Goal: Task Accomplishment & Management: Complete application form

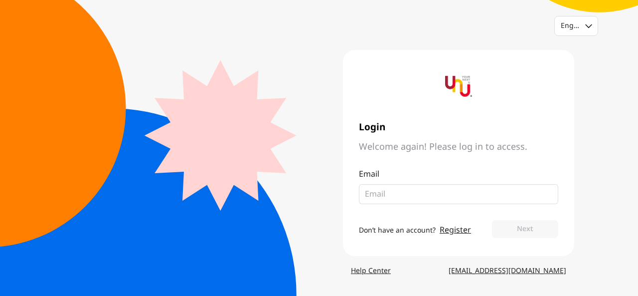
type input "[EMAIL_ADDRESS][DOMAIN_NAME]"
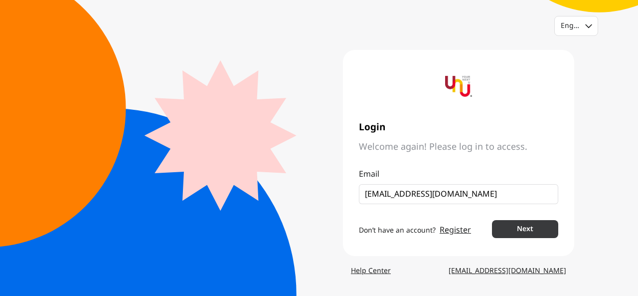
click at [531, 228] on button "Next" at bounding box center [525, 229] width 66 height 18
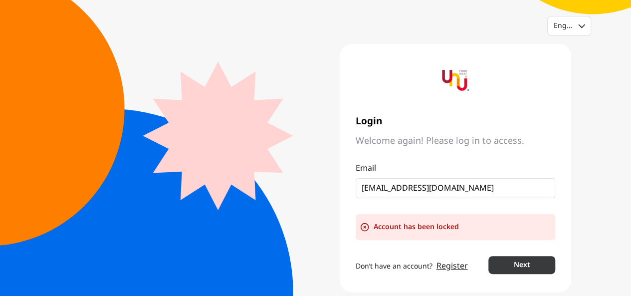
click at [523, 259] on button "Next" at bounding box center [521, 265] width 66 height 18
click at [568, 27] on div "English" at bounding box center [567, 26] width 28 height 10
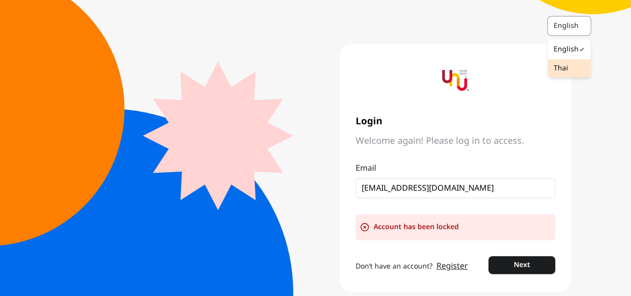
click at [567, 71] on div "Thai" at bounding box center [568, 68] width 43 height 18
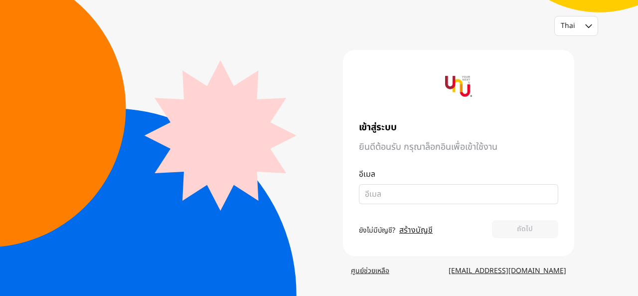
type input "[EMAIL_ADDRESS][DOMAIN_NAME]"
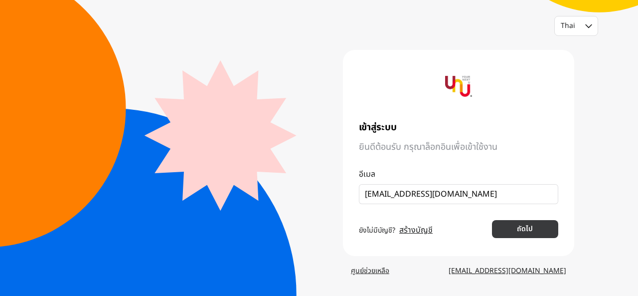
click at [506, 227] on button "ถัดไป" at bounding box center [525, 229] width 66 height 18
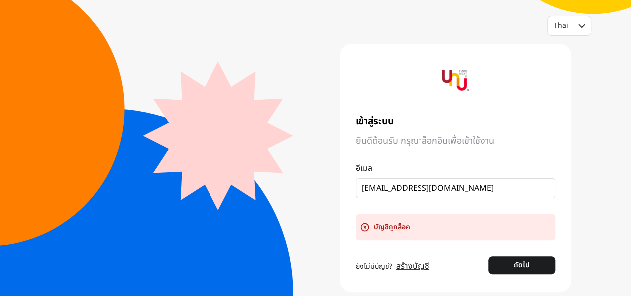
click at [398, 267] on link "สร้างบัญชี" at bounding box center [412, 266] width 33 height 12
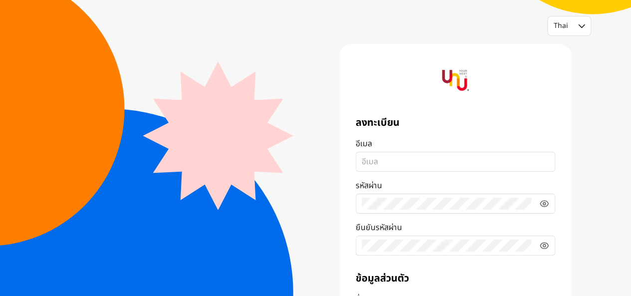
type input "[EMAIL_ADDRESS][DOMAIN_NAME]"
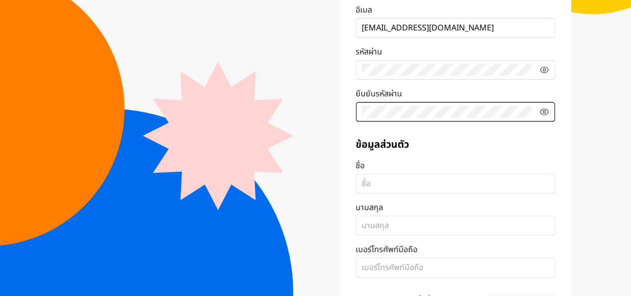
scroll to position [150, 0]
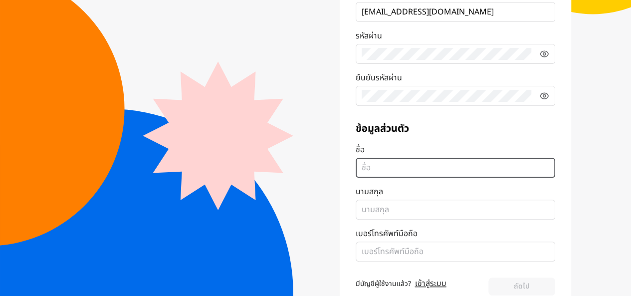
click at [452, 171] on input "ชื่อ" at bounding box center [454, 168] width 187 height 12
type input "Waryu"
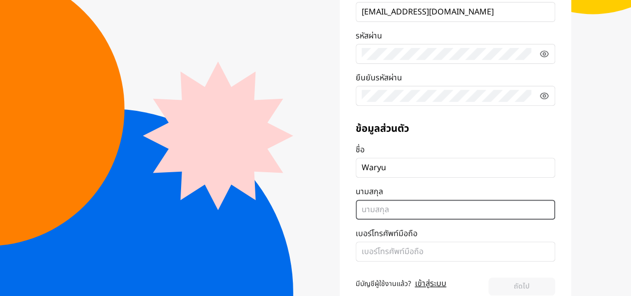
click at [374, 208] on input "นามสกุล" at bounding box center [454, 209] width 187 height 12
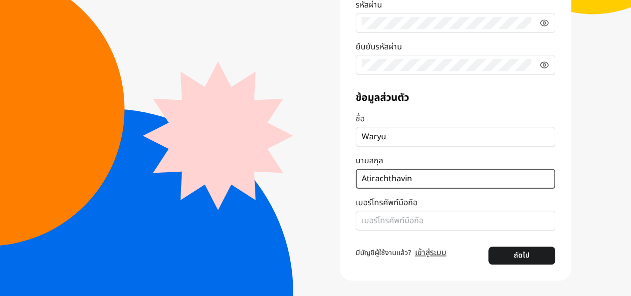
type input "Atirachthavin"
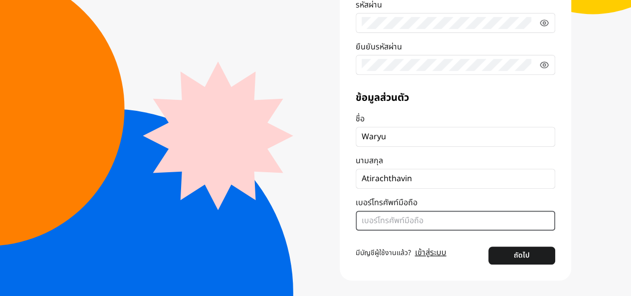
click at [383, 221] on input "เบอร์โทรศัพท์มือถือ" at bounding box center [454, 220] width 187 height 12
click at [429, 220] on input "เบอร์โทรศัพท์มือถือ" at bounding box center [454, 220] width 187 height 12
type input "0629428997"
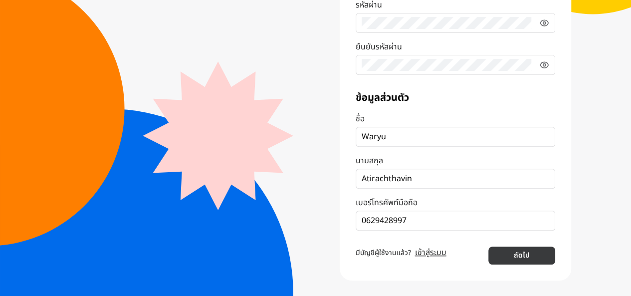
click at [525, 255] on button "ถัดไป" at bounding box center [521, 255] width 66 height 18
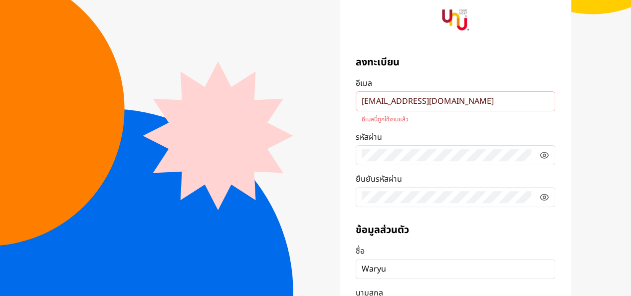
scroll to position [43, 0]
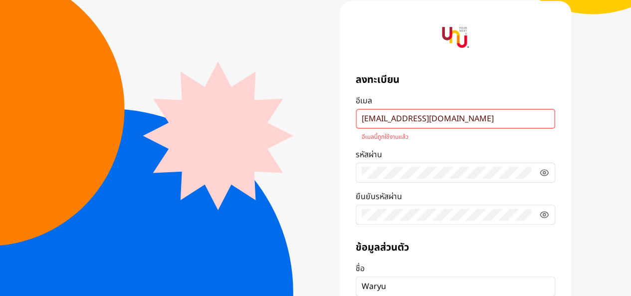
click at [488, 120] on input "[EMAIL_ADDRESS][DOMAIN_NAME]" at bounding box center [454, 119] width 187 height 12
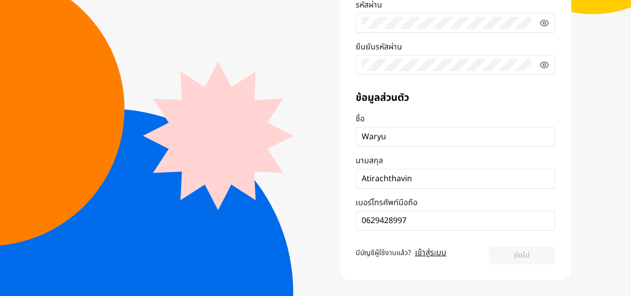
click at [429, 251] on link "เข้าสู่ระบบ" at bounding box center [430, 252] width 31 height 12
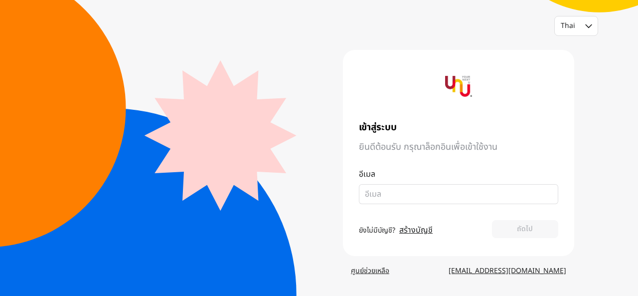
type input "[EMAIL_ADDRESS][DOMAIN_NAME]"
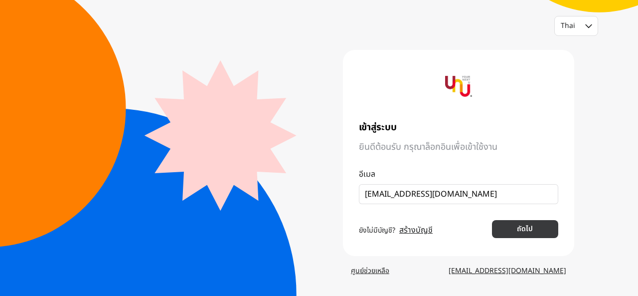
click at [512, 223] on button "ถัดไป" at bounding box center [525, 229] width 66 height 18
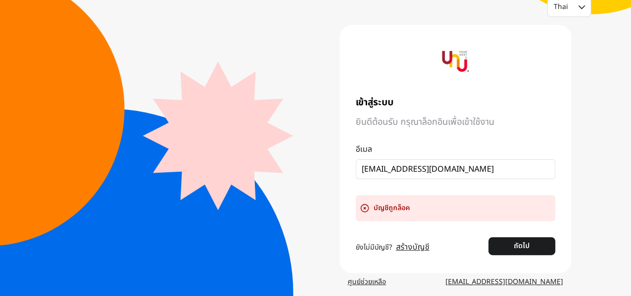
scroll to position [29, 0]
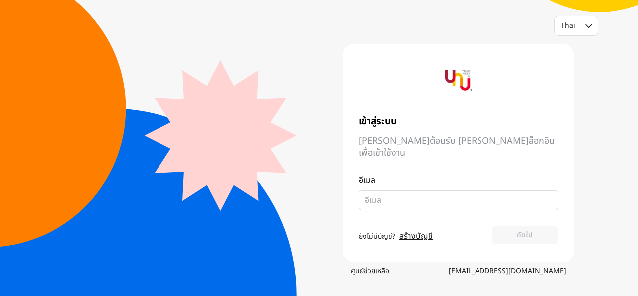
type input "[EMAIL_ADDRESS][DOMAIN_NAME]"
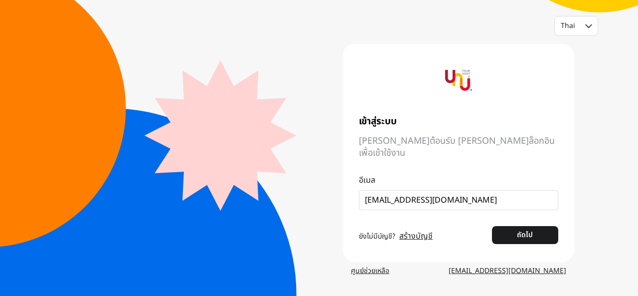
click at [435, 148] on span "[PERSON_NAME]ต้อนรับ [PERSON_NAME]ล็อกอินเพื่อเข้าใช้งาน" at bounding box center [458, 147] width 199 height 24
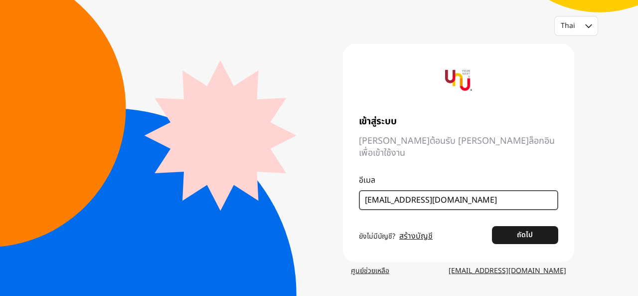
click at [507, 195] on input "[EMAIL_ADDRESS][DOMAIN_NAME]" at bounding box center [454, 200] width 179 height 12
click at [365, 197] on input "[EMAIL_ADDRESS][DOMAIN_NAME]" at bounding box center [454, 200] width 179 height 12
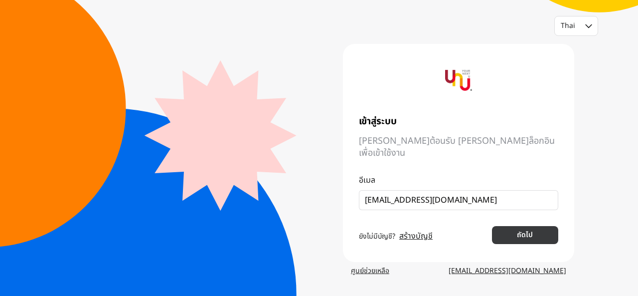
click at [547, 227] on button "ถัดไป" at bounding box center [525, 235] width 66 height 18
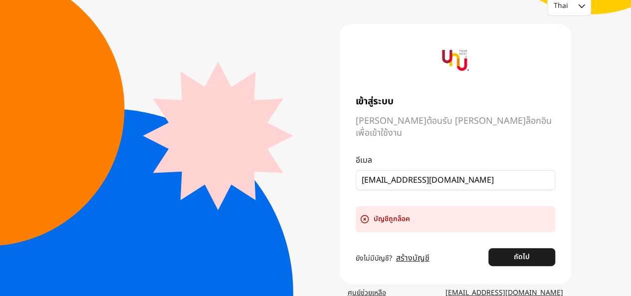
scroll to position [29, 0]
